Goal: Information Seeking & Learning: Learn about a topic

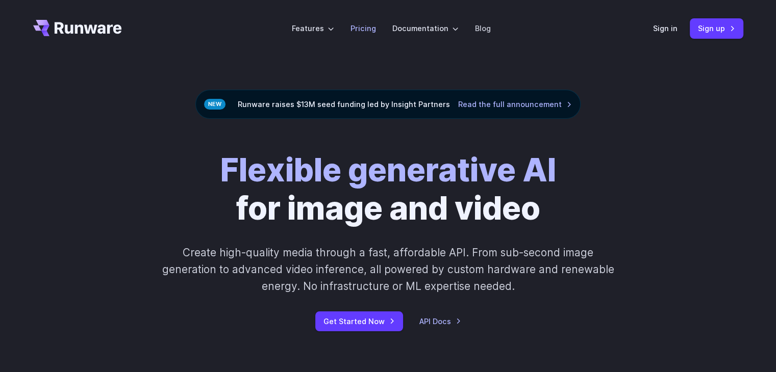
click at [368, 29] on link "Pricing" at bounding box center [363, 28] width 26 height 12
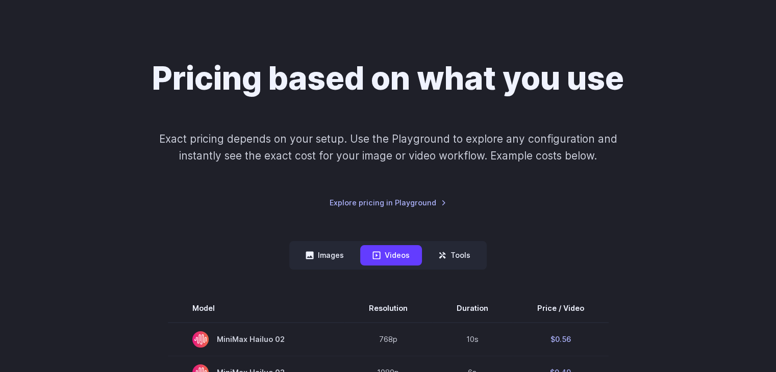
scroll to position [204, 0]
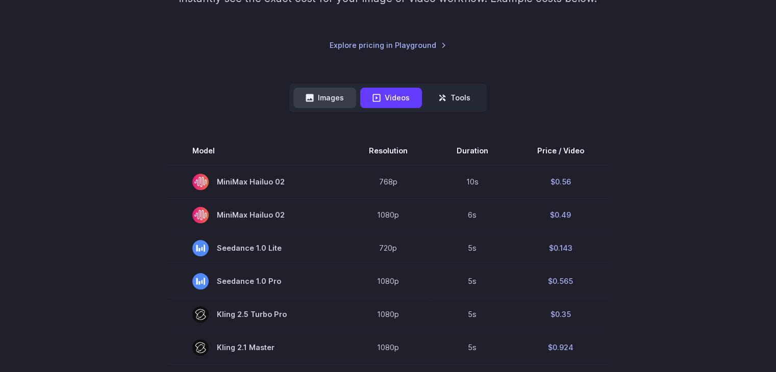
click at [330, 95] on button "Images" at bounding box center [324, 98] width 63 height 20
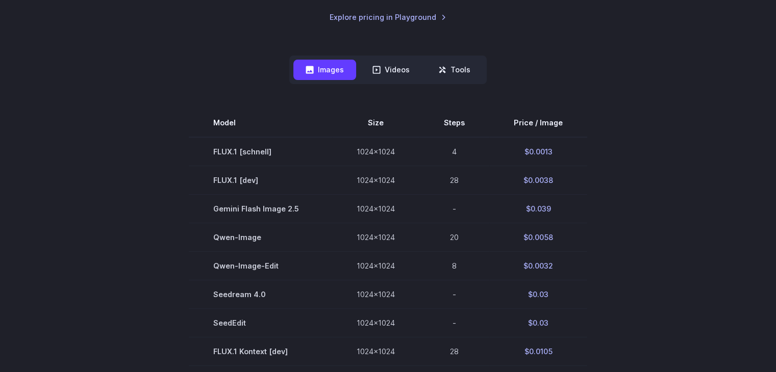
scroll to position [255, 0]
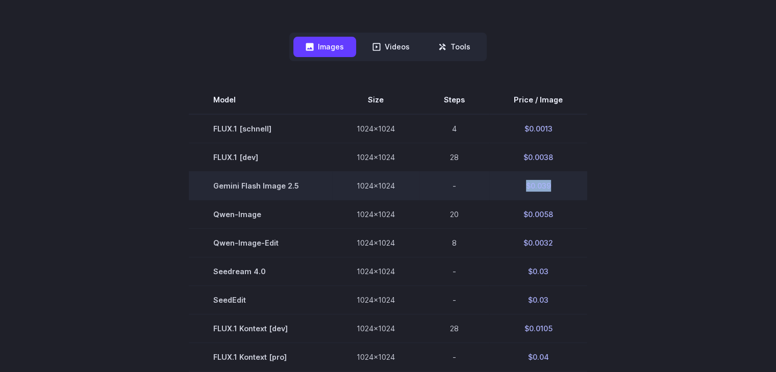
drag, startPoint x: 548, startPoint y: 186, endPoint x: 510, endPoint y: 187, distance: 37.8
click at [510, 187] on td "$0.039" at bounding box center [538, 185] width 98 height 29
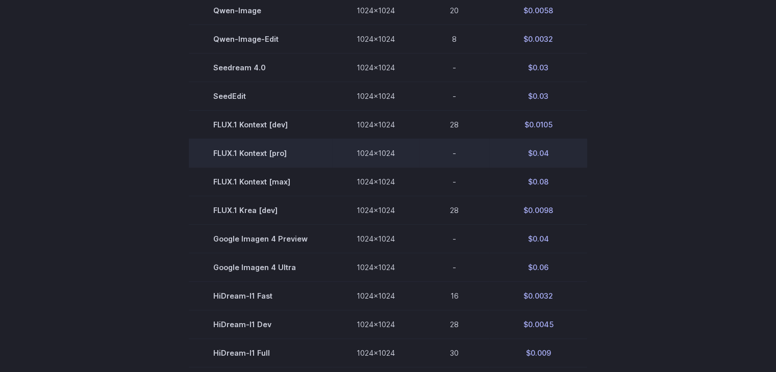
scroll to position [612, 0]
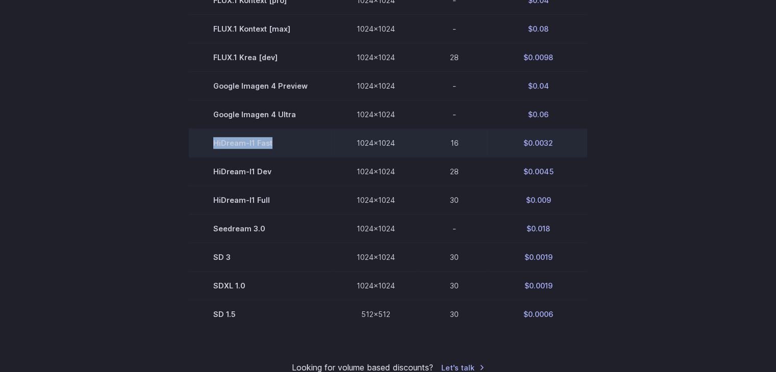
drag, startPoint x: 276, startPoint y: 148, endPoint x: 207, endPoint y: 154, distance: 69.1
click at [207, 154] on td "HiDream-I1 Fast" at bounding box center [260, 143] width 143 height 29
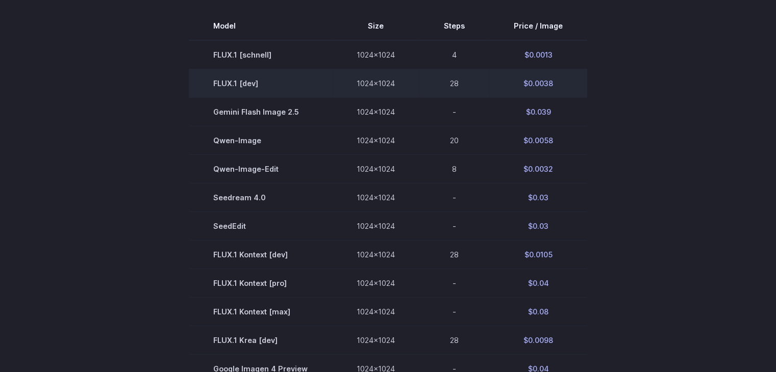
scroll to position [306, 0]
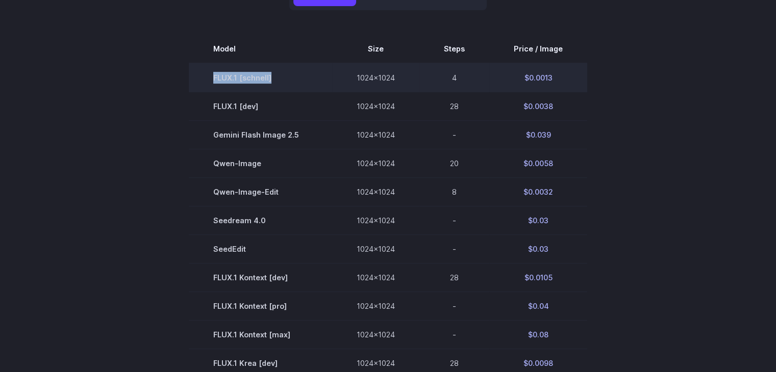
drag, startPoint x: 278, startPoint y: 74, endPoint x: 192, endPoint y: 84, distance: 86.3
click at [192, 84] on td "FLUX.1 [schnell]" at bounding box center [260, 77] width 143 height 29
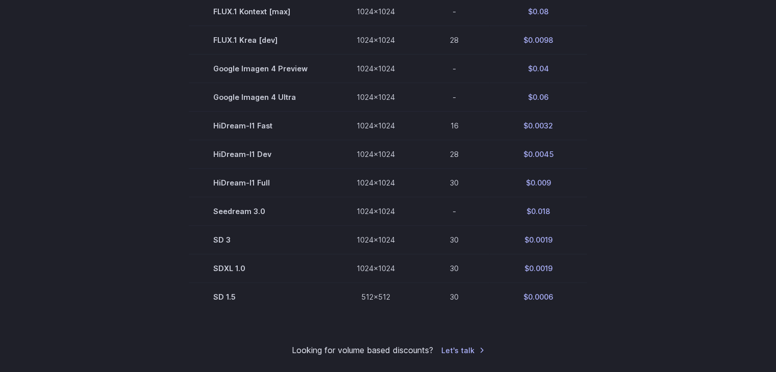
scroll to position [663, 0]
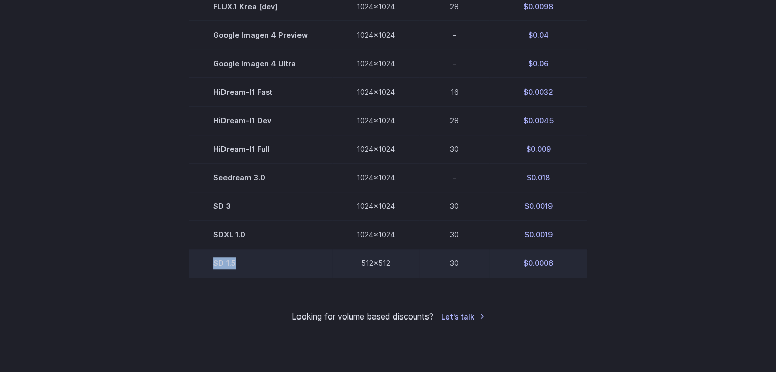
drag, startPoint x: 250, startPoint y: 270, endPoint x: 208, endPoint y: 276, distance: 42.7
click at [208, 276] on td "SD 1.5" at bounding box center [260, 263] width 143 height 29
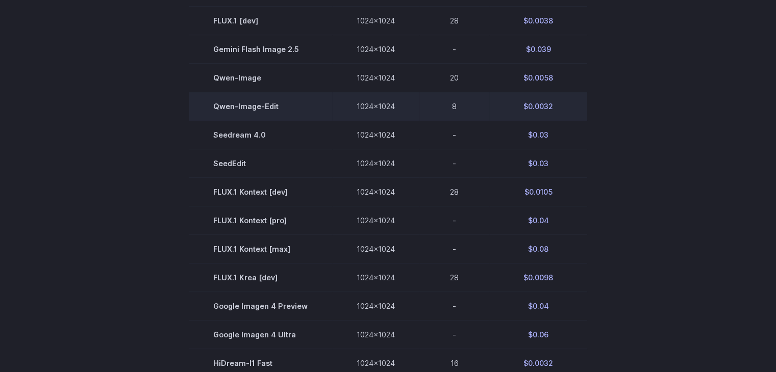
scroll to position [255, 0]
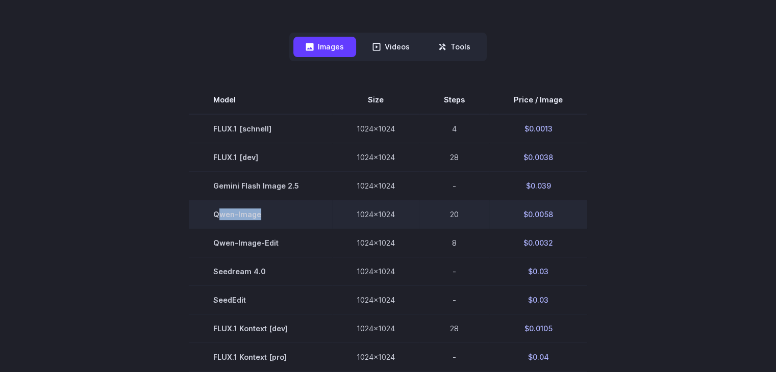
drag, startPoint x: 254, startPoint y: 216, endPoint x: 221, endPoint y: 219, distance: 33.3
click at [221, 219] on td "Qwen-Image" at bounding box center [260, 214] width 143 height 29
drag, startPoint x: 525, startPoint y: 215, endPoint x: 562, endPoint y: 211, distance: 37.0
click at [562, 211] on td "$0.0058" at bounding box center [538, 214] width 98 height 29
click at [554, 215] on td "$0.0058" at bounding box center [538, 214] width 98 height 29
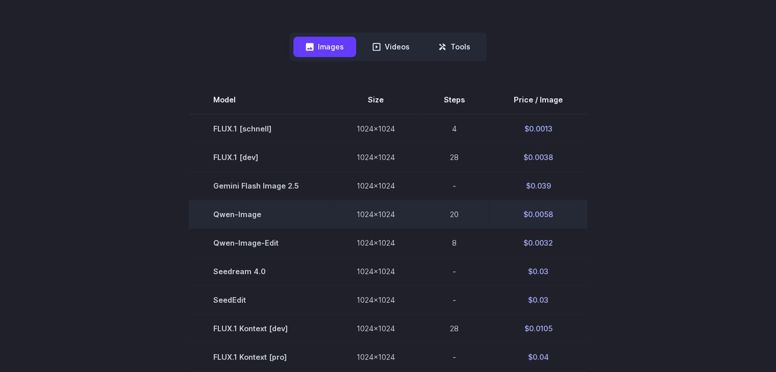
click at [554, 215] on td "$0.0058" at bounding box center [538, 214] width 98 height 29
drag, startPoint x: 554, startPoint y: 215, endPoint x: 511, endPoint y: 211, distance: 43.6
click at [511, 211] on td "$0.0058" at bounding box center [538, 214] width 98 height 29
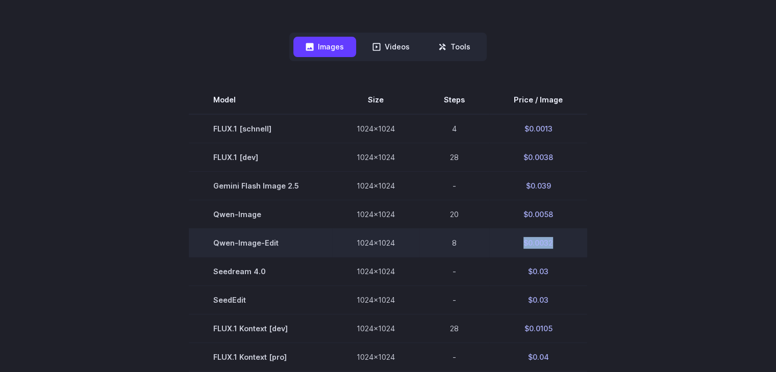
drag, startPoint x: 564, startPoint y: 243, endPoint x: 515, endPoint y: 238, distance: 49.8
click at [515, 238] on td "$0.0032" at bounding box center [538, 243] width 98 height 29
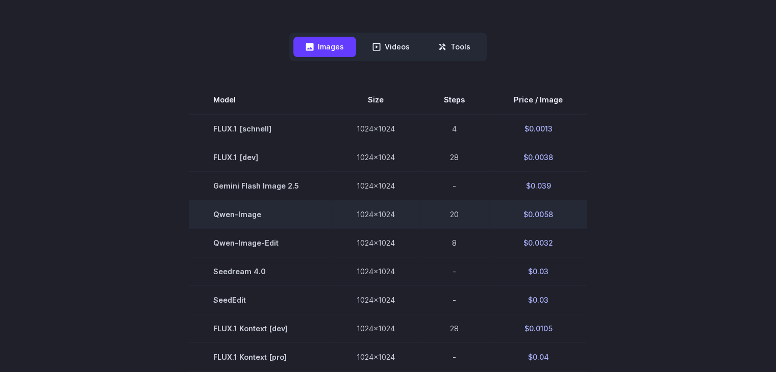
click at [580, 225] on td "$0.0058" at bounding box center [538, 214] width 98 height 29
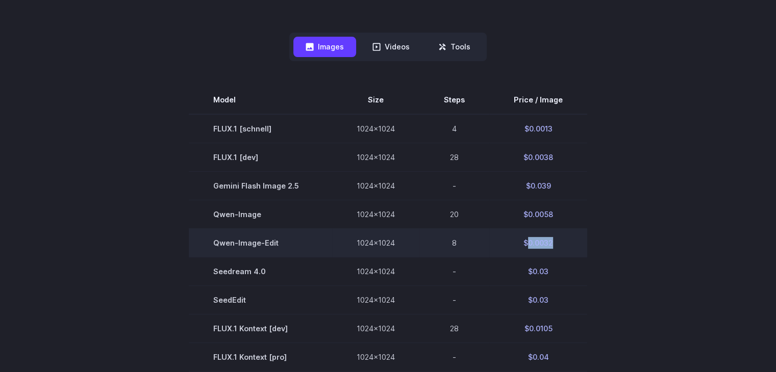
drag, startPoint x: 527, startPoint y: 245, endPoint x: 553, endPoint y: 247, distance: 26.6
click at [553, 247] on td "$0.0032" at bounding box center [538, 243] width 98 height 29
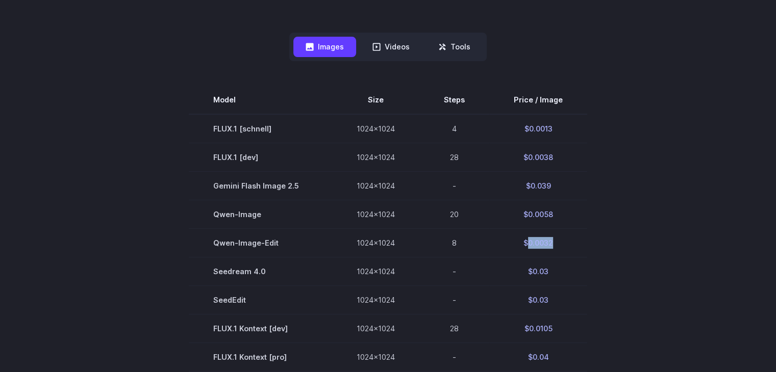
copy td "0.0032"
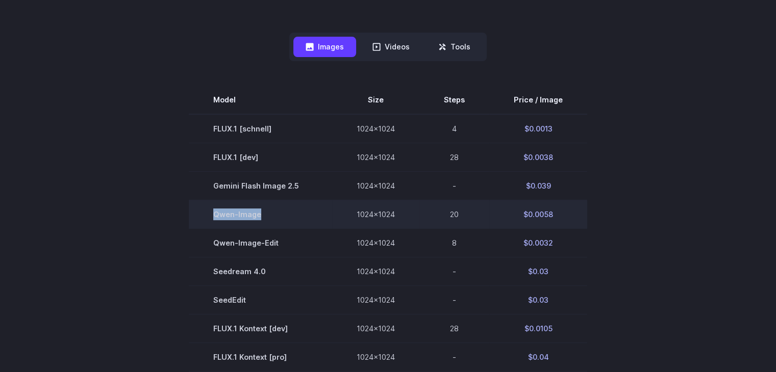
drag, startPoint x: 262, startPoint y: 217, endPoint x: 217, endPoint y: 218, distance: 44.9
click at [217, 218] on td "Qwen-Image" at bounding box center [260, 214] width 143 height 29
drag, startPoint x: 521, startPoint y: 211, endPoint x: 548, endPoint y: 215, distance: 26.8
click at [562, 218] on td "$0.0058" at bounding box center [538, 214] width 98 height 29
drag, startPoint x: 457, startPoint y: 214, endPoint x: 553, endPoint y: 215, distance: 96.4
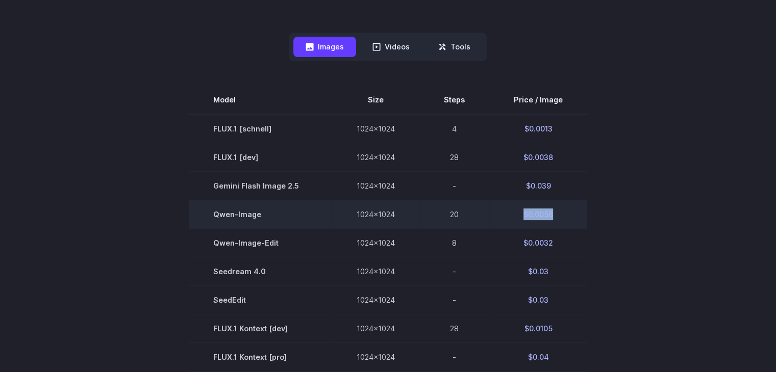
click at [553, 215] on tr "[PERSON_NAME]-Image 1024x1024 20 $0.0058" at bounding box center [388, 214] width 398 height 29
click at [538, 217] on td "$0.0058" at bounding box center [538, 214] width 98 height 29
click at [532, 216] on td "$0.0058" at bounding box center [538, 214] width 98 height 29
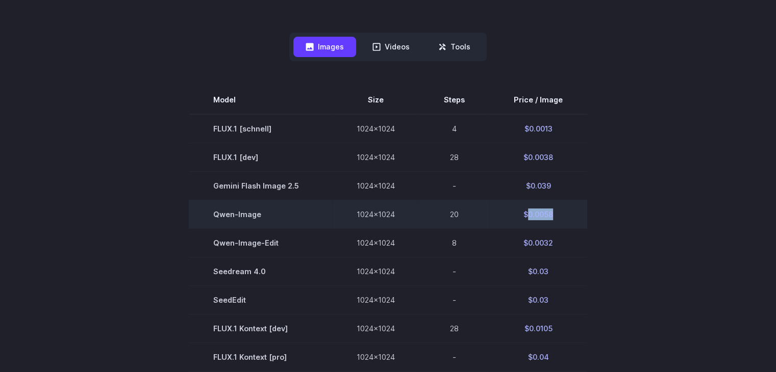
click at [532, 216] on td "$0.0058" at bounding box center [538, 214] width 98 height 29
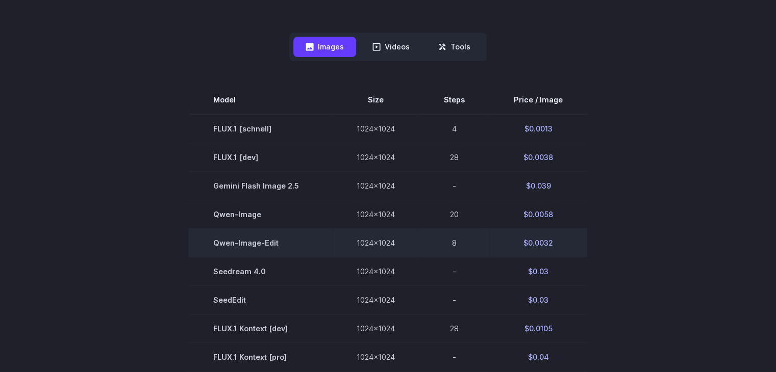
click at [251, 238] on td "Qwen-Image-Edit" at bounding box center [260, 243] width 143 height 29
drag, startPoint x: 532, startPoint y: 240, endPoint x: 580, endPoint y: 248, distance: 48.1
click at [580, 248] on td "$0.0032" at bounding box center [538, 243] width 98 height 29
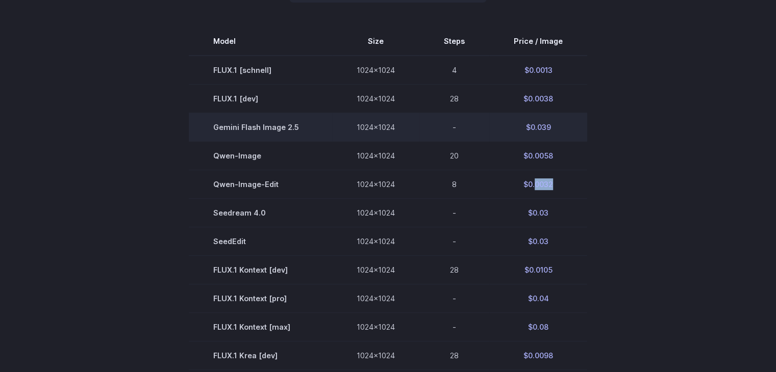
scroll to position [408, 0]
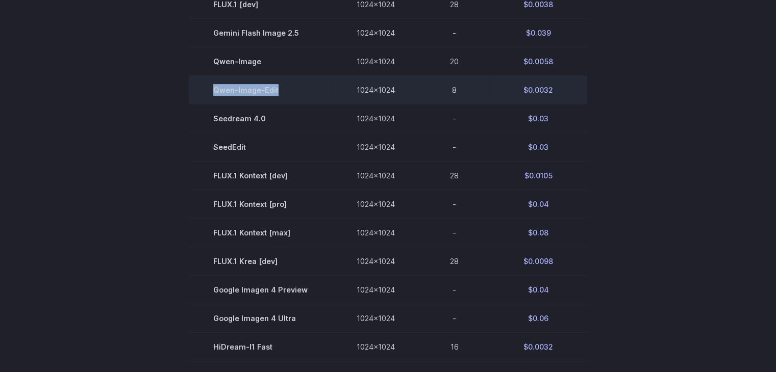
drag, startPoint x: 286, startPoint y: 97, endPoint x: 208, endPoint y: 102, distance: 78.2
click at [208, 102] on td "Qwen-Image-Edit" at bounding box center [260, 90] width 143 height 29
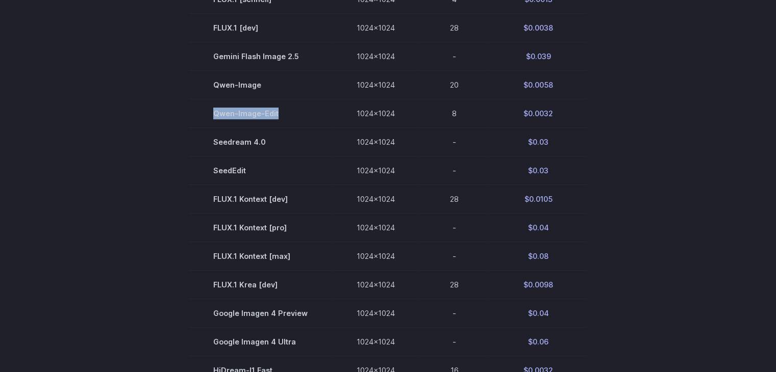
scroll to position [306, 0]
